Goal: Task Accomplishment & Management: Use online tool/utility

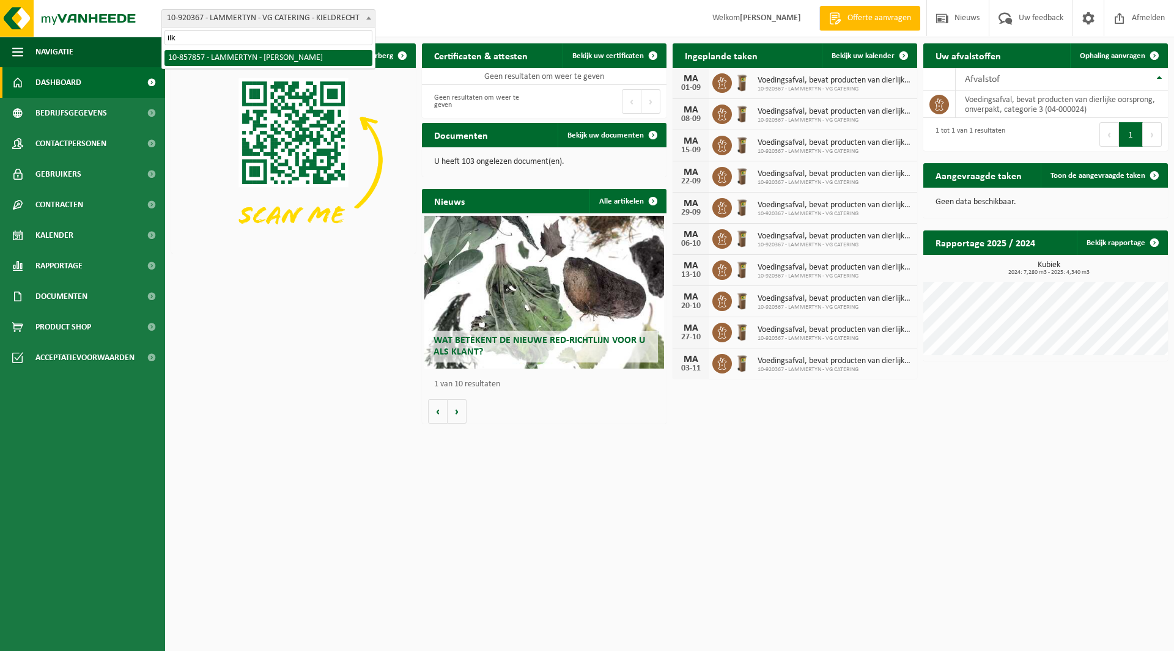
type input "ilk"
select select "99106"
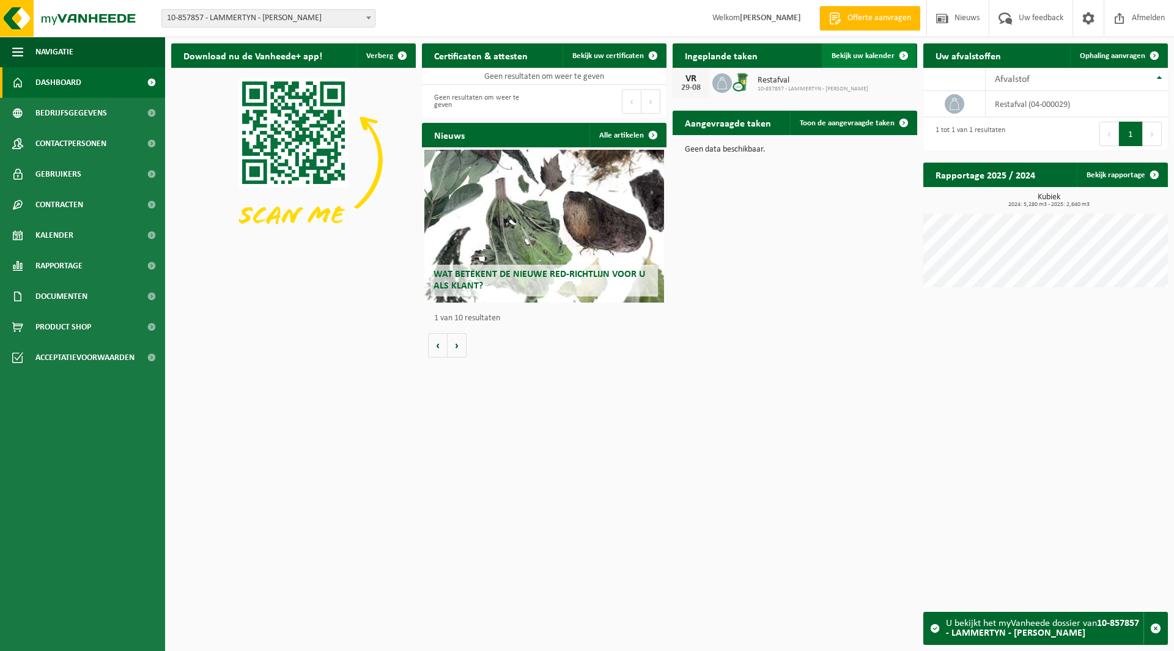
click at [866, 56] on span "Bekijk uw kalender" at bounding box center [863, 56] width 63 height 8
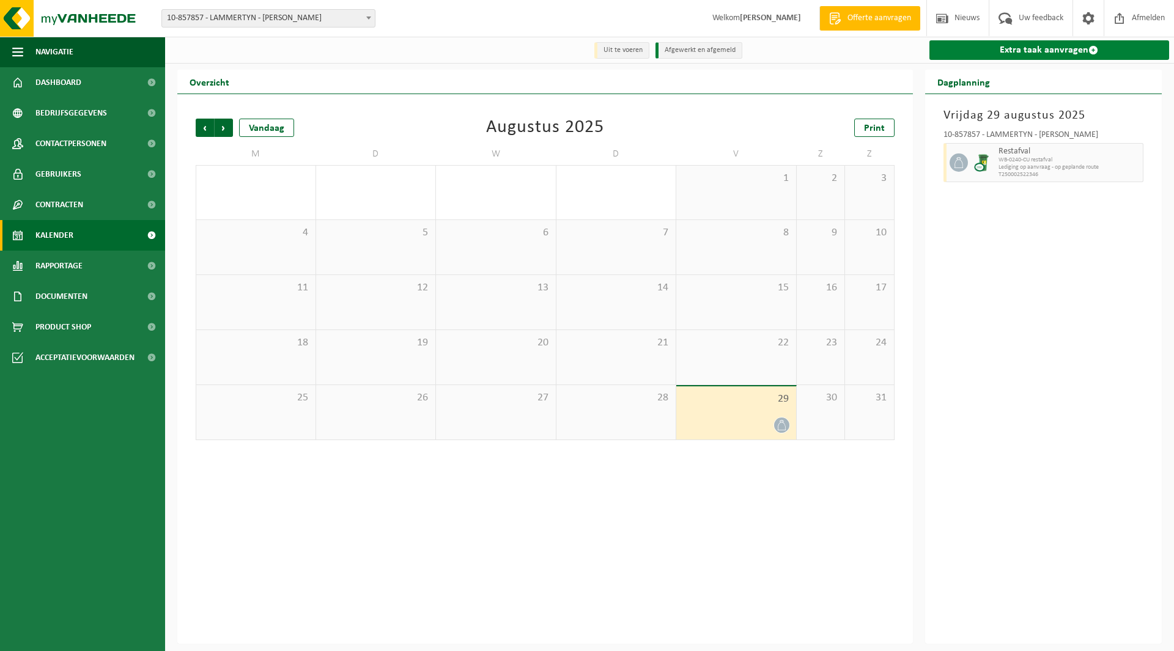
click at [1029, 52] on link "Extra taak aanvragen" at bounding box center [1049, 50] width 240 height 20
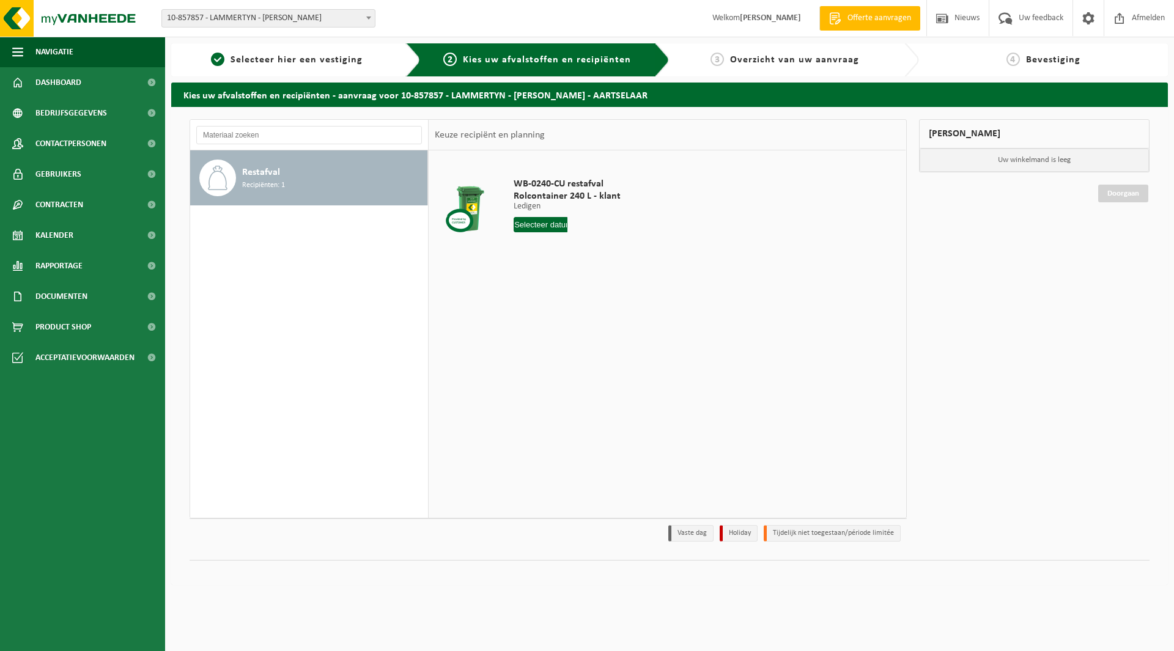
click at [534, 226] on input "text" at bounding box center [541, 224] width 54 height 15
click at [762, 333] on div "WB-0240-CU restafval Rolcontainer 240 L - klant Ledigen Ledigen Ledigen 1 Aanta…" at bounding box center [667, 333] width 477 height 367
click at [79, 23] on img at bounding box center [73, 18] width 147 height 37
